Goal: Information Seeking & Learning: Check status

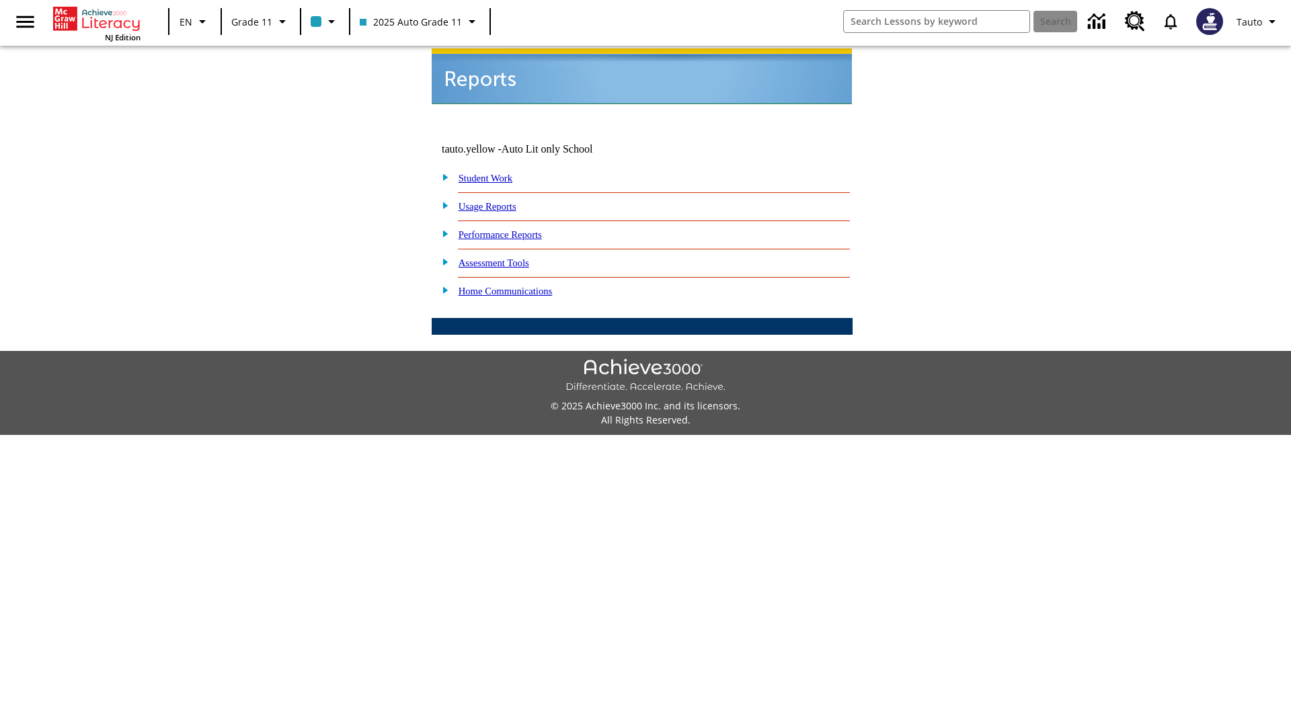
click at [497, 201] on link "Usage Reports" at bounding box center [488, 206] width 58 height 11
click at [0, 0] on link "Which of my students are using the program?" at bounding box center [0, 0] width 0 height 0
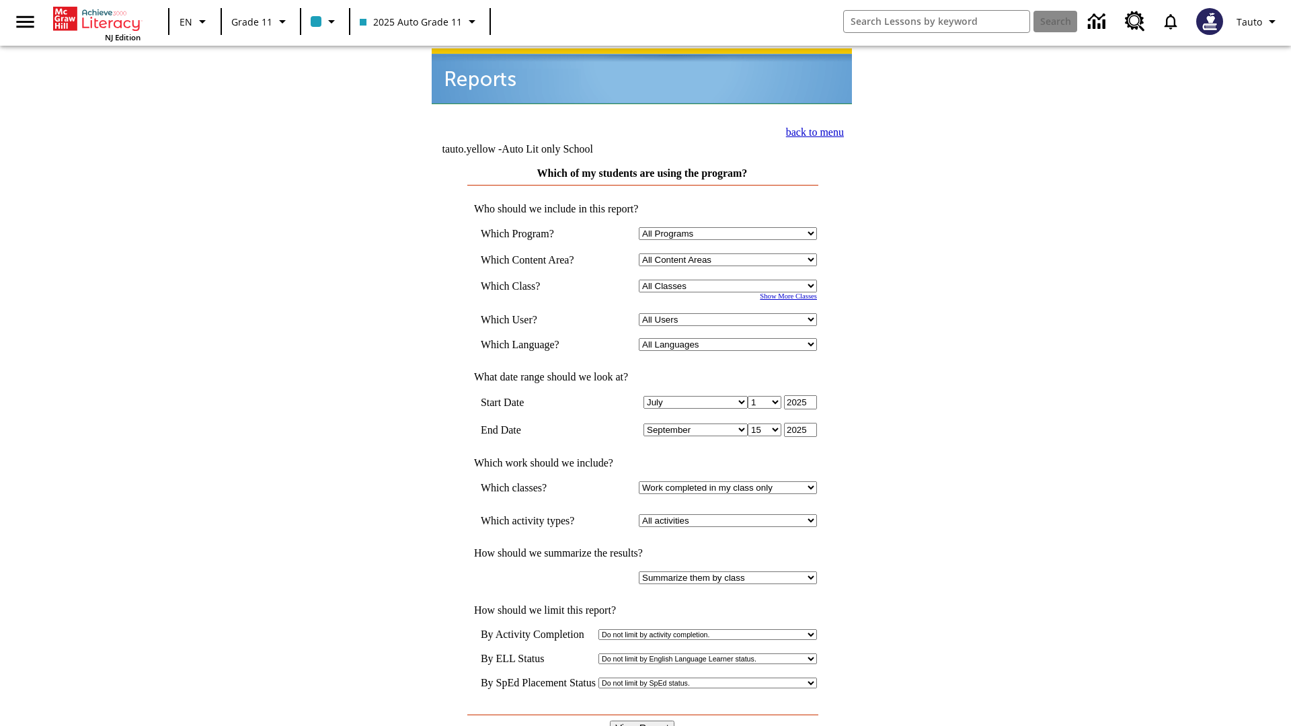
click at [643, 721] on input "View Report" at bounding box center [642, 728] width 65 height 15
click at [811, 130] on link "back to menu" at bounding box center [815, 131] width 58 height 11
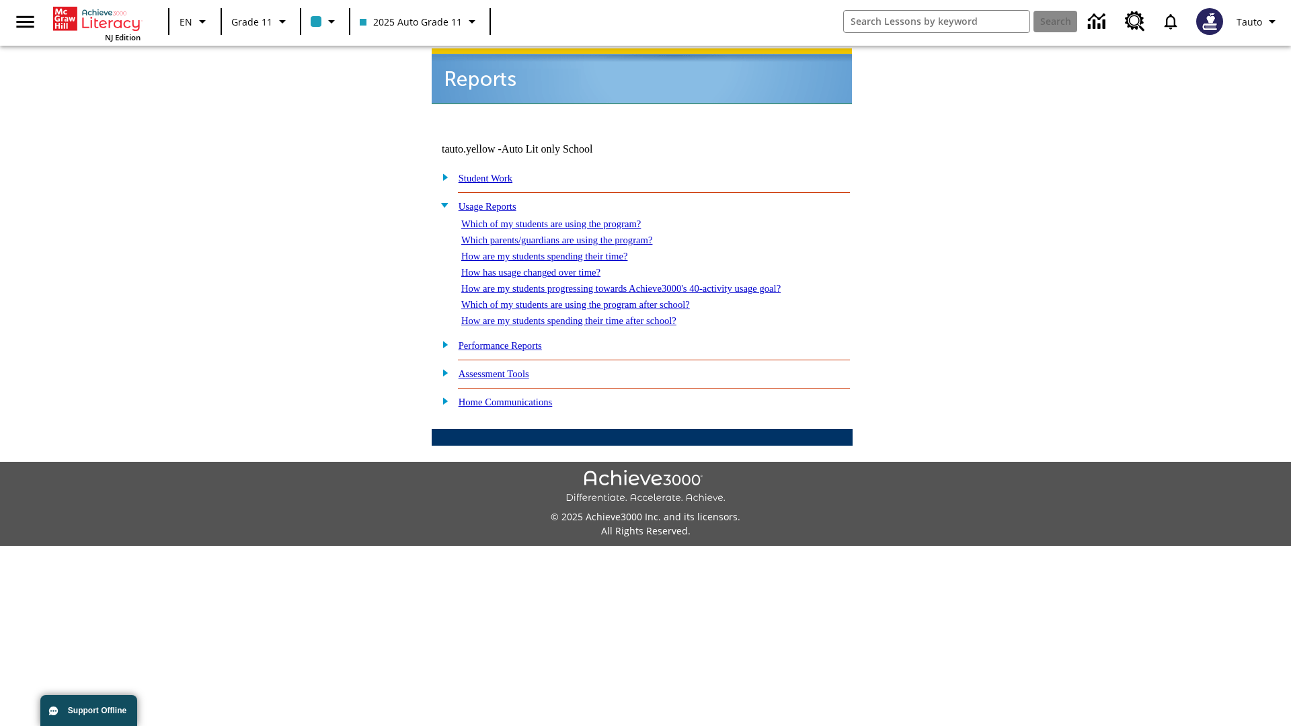
click at [557, 251] on link "How are my students spending their time?" at bounding box center [544, 256] width 166 height 11
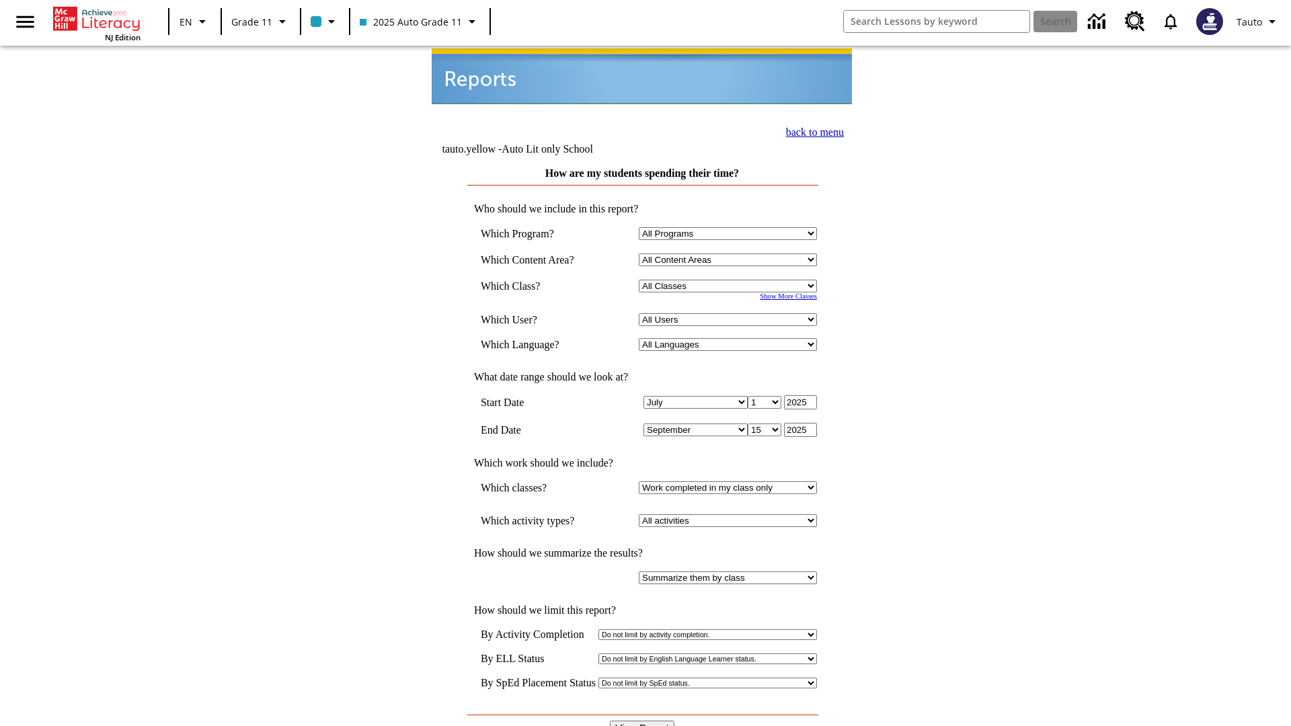
click at [643, 721] on input "View Report" at bounding box center [642, 728] width 65 height 15
click at [811, 130] on link "back to menu" at bounding box center [815, 131] width 58 height 11
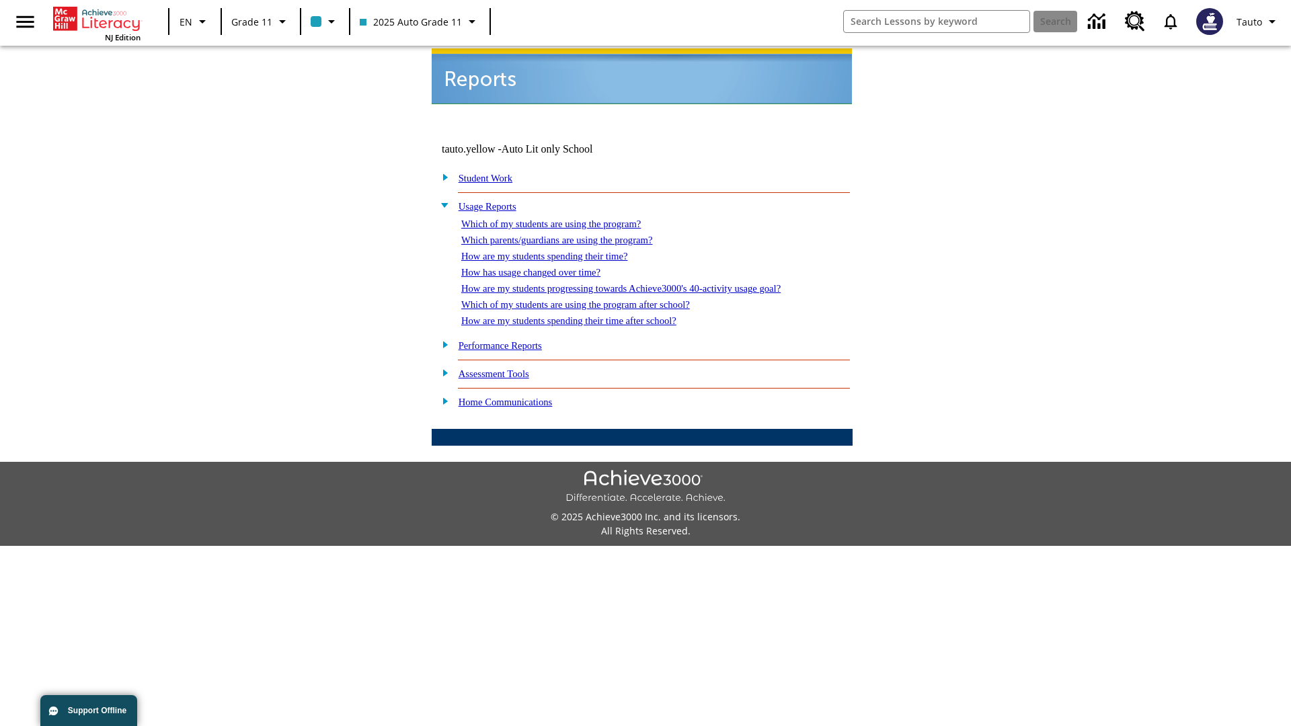
click at [585, 315] on link "How are my students spending their time after school?" at bounding box center [568, 320] width 215 height 11
